Goal: Information Seeking & Learning: Learn about a topic

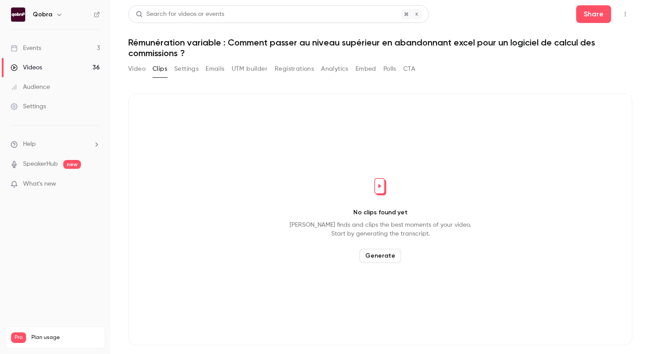
click at [19, 49] on div "Events" at bounding box center [26, 48] width 30 height 9
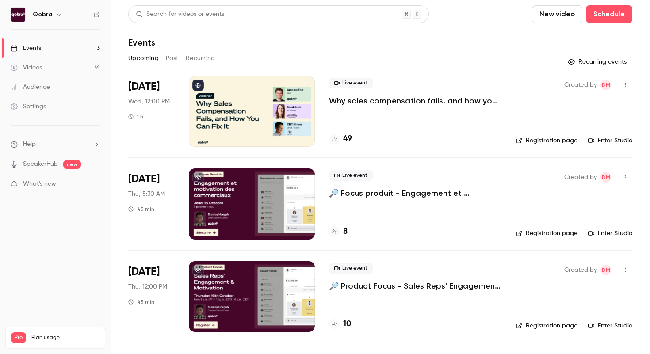
click at [348, 138] on h4 "49" at bounding box center [347, 139] width 9 height 12
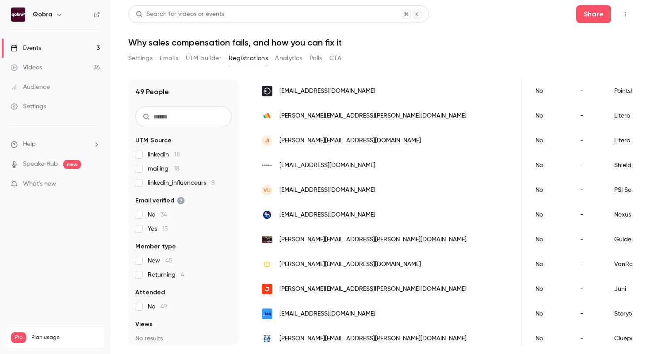
scroll to position [132, 0]
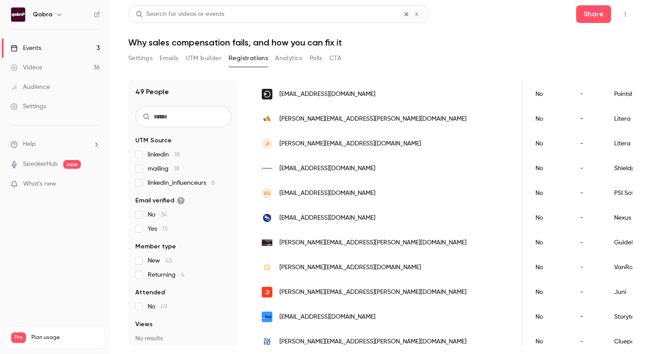
click at [47, 47] on link "Events 3" at bounding box center [55, 47] width 110 height 19
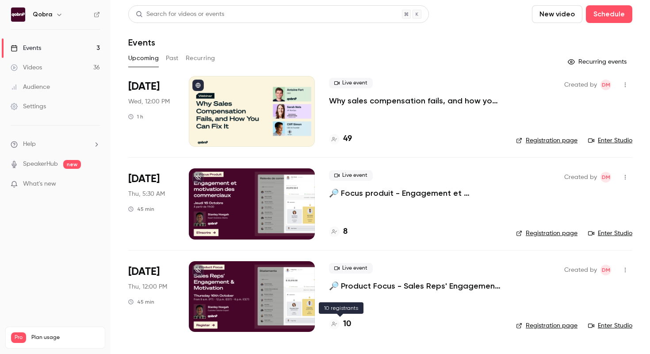
click at [349, 320] on h4 "10" at bounding box center [347, 324] width 8 height 12
click at [447, 285] on p "🔎 Product Focus - Sales Reps' Engagement & Motivation" at bounding box center [415, 286] width 173 height 11
